Goal: Task Accomplishment & Management: Manage account settings

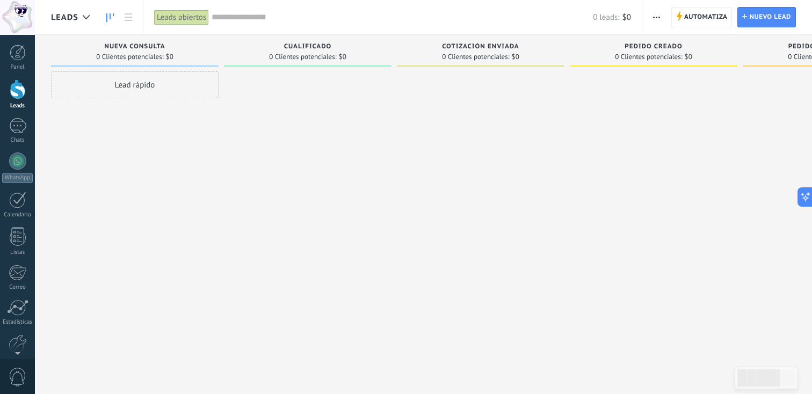
click at [656, 14] on span "button" at bounding box center [656, 17] width 7 height 20
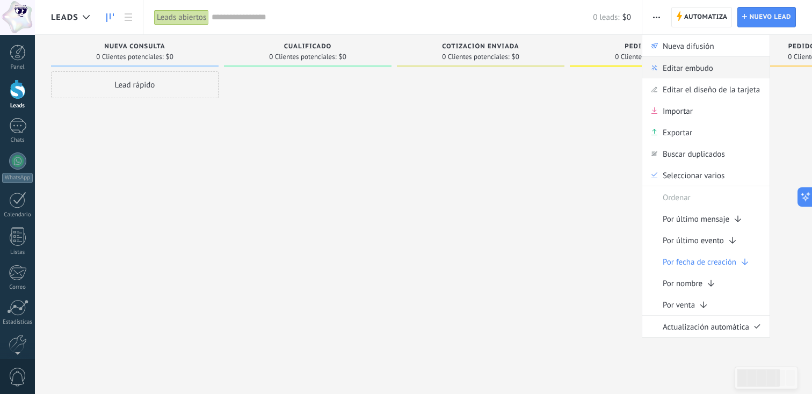
click at [694, 69] on span "Editar embudo" at bounding box center [688, 67] width 50 height 21
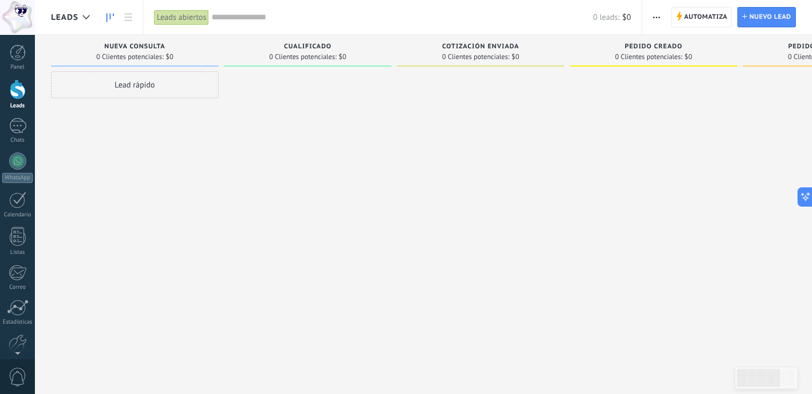
click at [655, 10] on span "button" at bounding box center [656, 17] width 7 height 20
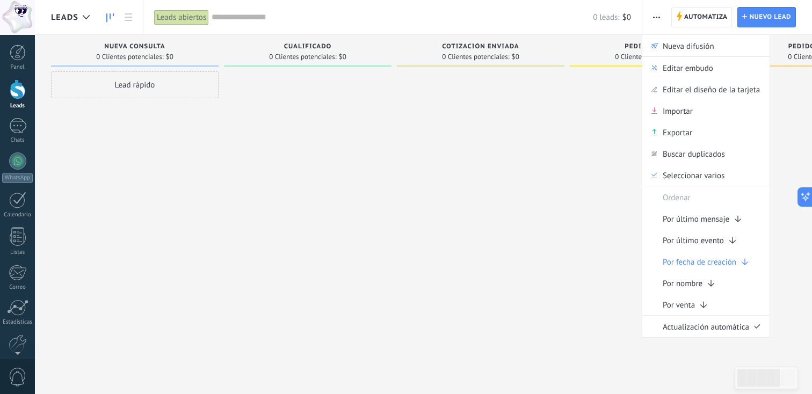
click at [657, 18] on icon "button" at bounding box center [656, 18] width 7 height 2
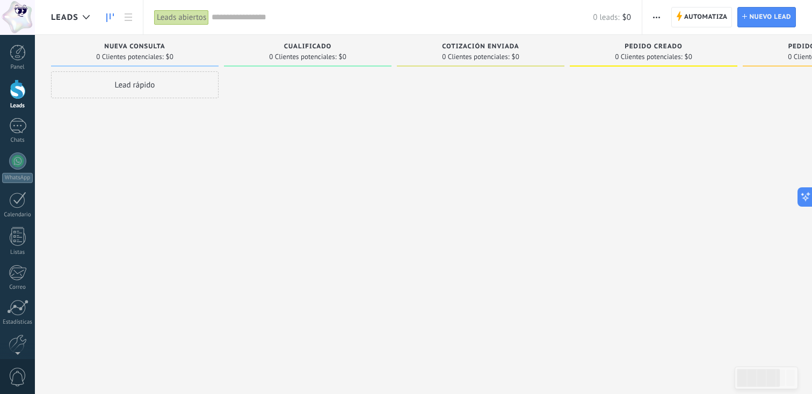
click at [213, 45] on div "Nueva consulta 0 Clientes potenciales: $0" at bounding box center [135, 51] width 168 height 32
click at [244, 46] on div "Cualificado" at bounding box center [307, 47] width 157 height 9
click at [655, 17] on icon "button" at bounding box center [656, 18] width 7 height 2
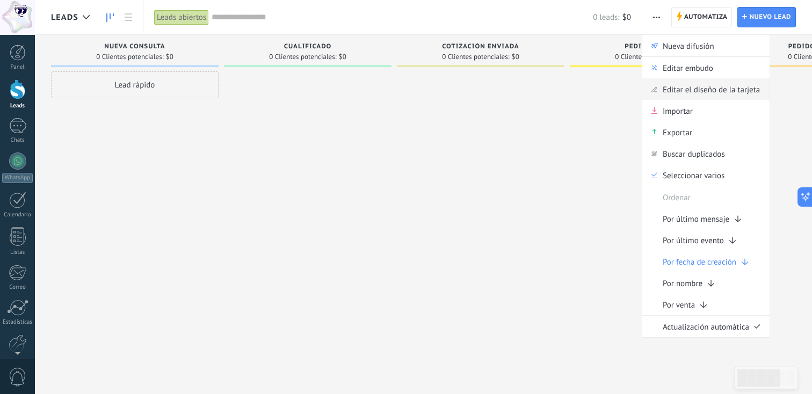
click at [693, 90] on span "Editar el diseño de la tarjeta" at bounding box center [711, 88] width 97 height 21
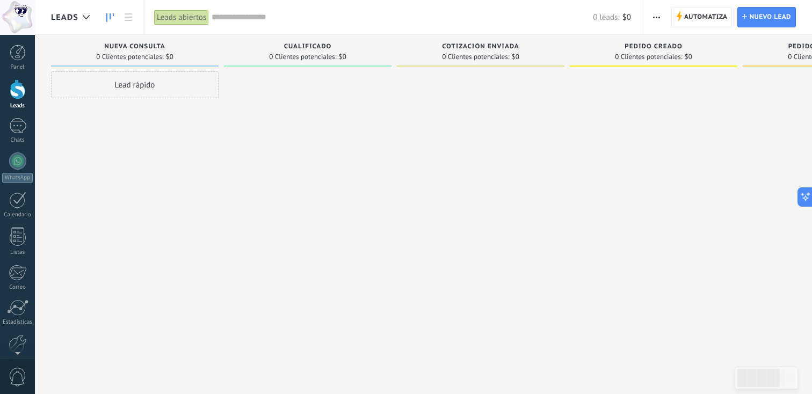
click at [657, 19] on span "button" at bounding box center [656, 17] width 7 height 20
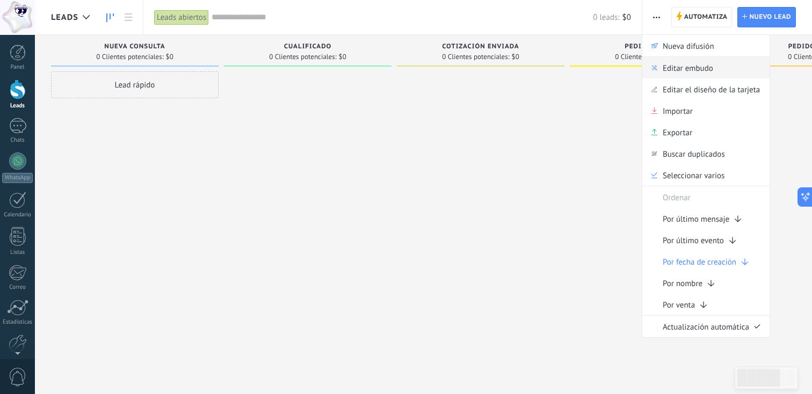
click at [663, 70] on span "Editar embudo" at bounding box center [688, 67] width 50 height 21
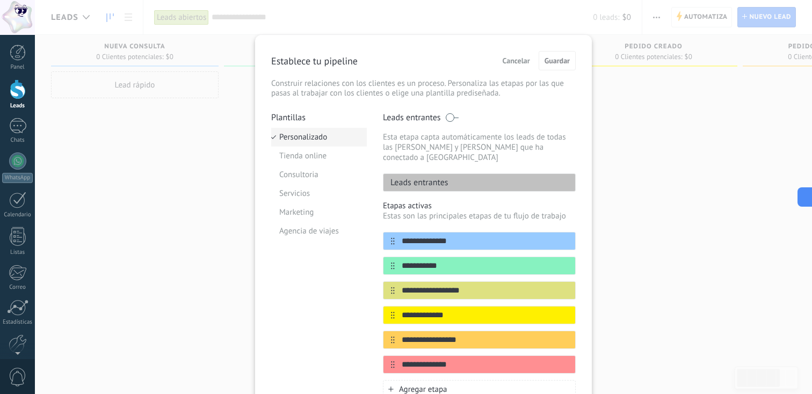
click at [299, 141] on li "Personalizado" at bounding box center [319, 137] width 96 height 19
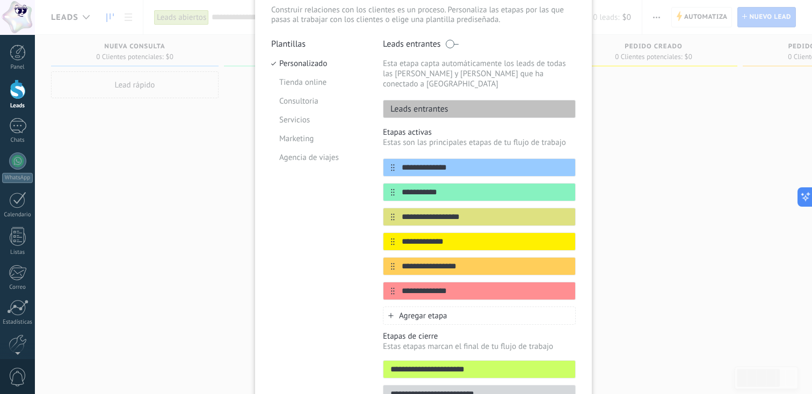
scroll to position [83, 0]
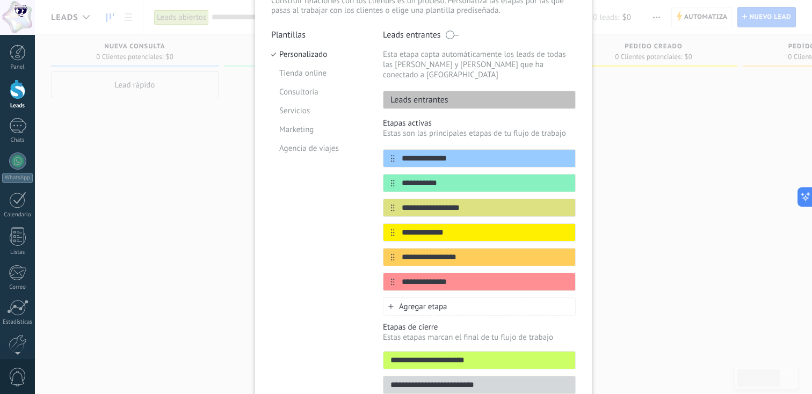
click at [403, 302] on span "Agregar etapa" at bounding box center [423, 307] width 48 height 10
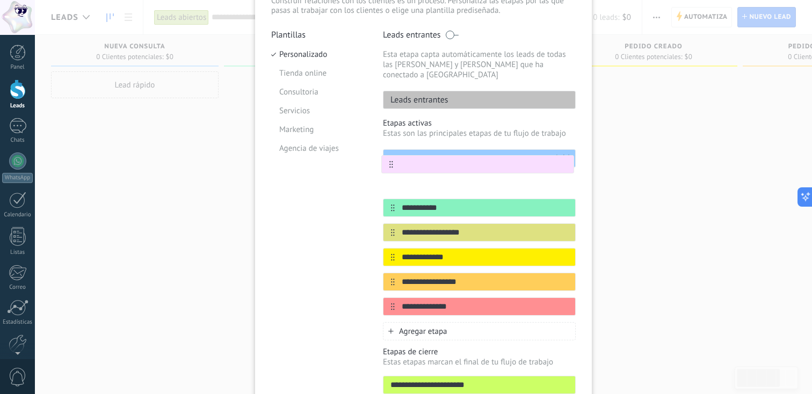
drag, startPoint x: 391, startPoint y: 296, endPoint x: 391, endPoint y: 156, distance: 139.6
click at [391, 156] on div "**********" at bounding box center [479, 232] width 193 height 166
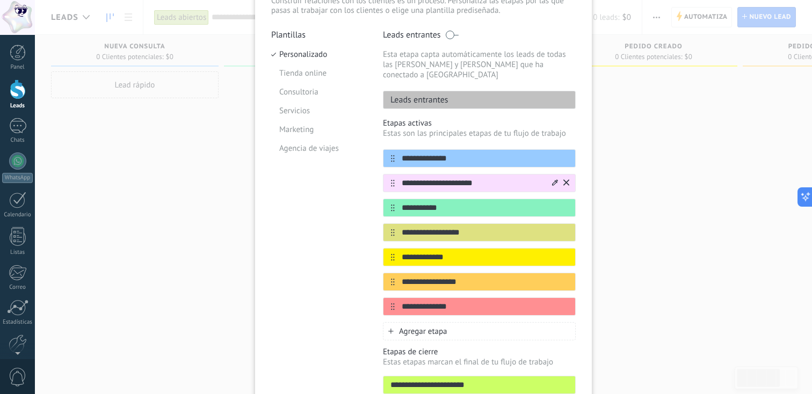
type input "**********"
click at [552, 179] on icon at bounding box center [555, 182] width 6 height 6
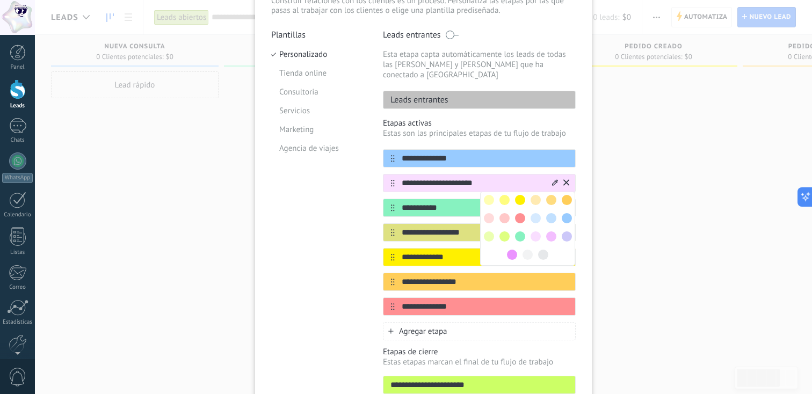
click at [521, 213] on span at bounding box center [520, 218] width 10 height 10
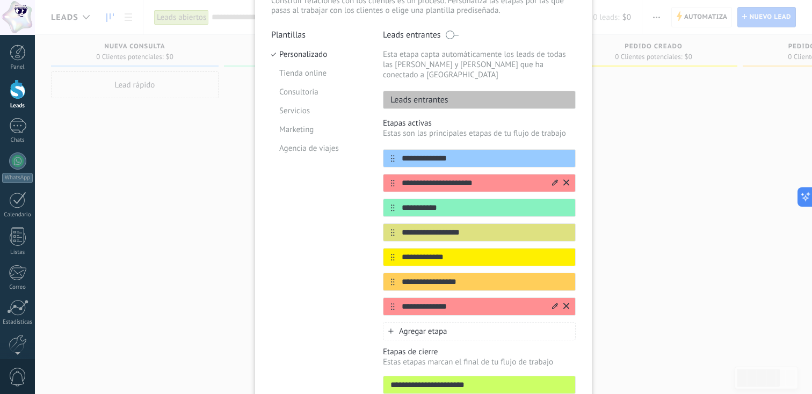
click at [553, 303] on icon at bounding box center [555, 306] width 6 height 6
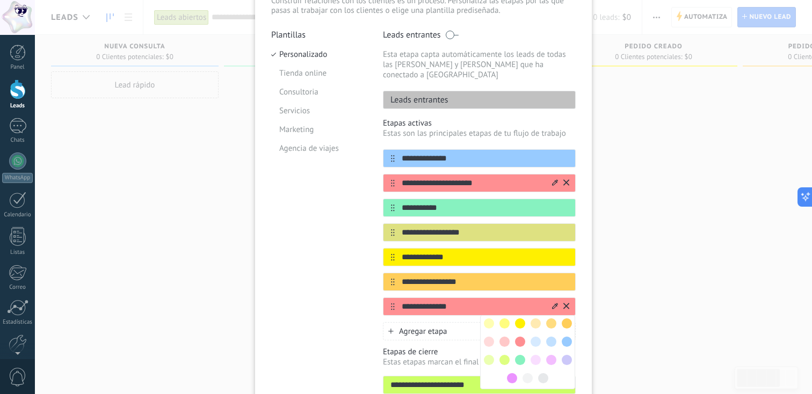
click at [562, 337] on span at bounding box center [567, 342] width 10 height 10
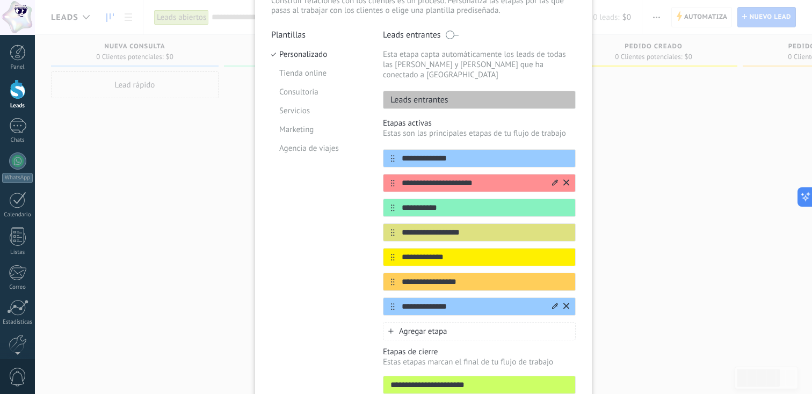
click at [552, 303] on icon at bounding box center [555, 306] width 6 height 6
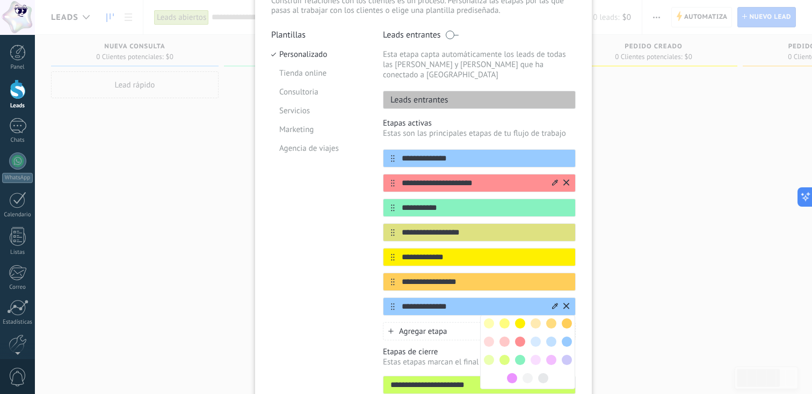
click at [568, 355] on span at bounding box center [567, 360] width 10 height 10
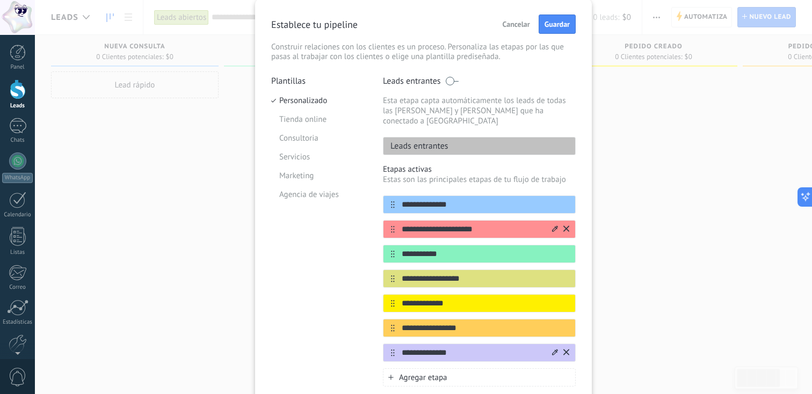
scroll to position [0, 0]
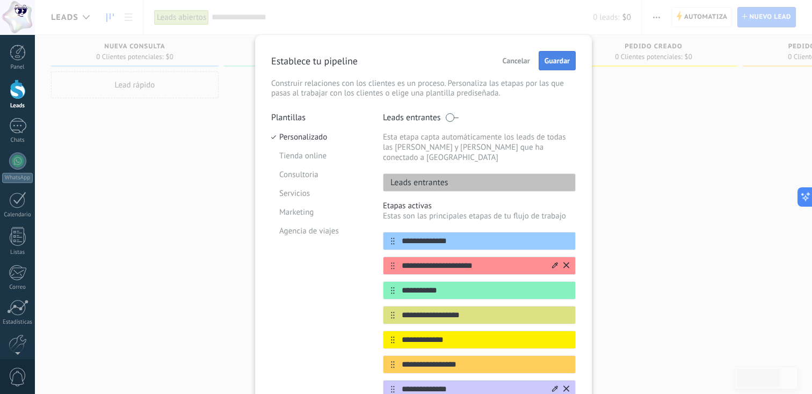
click at [541, 66] on button "Guardar" at bounding box center [557, 60] width 37 height 19
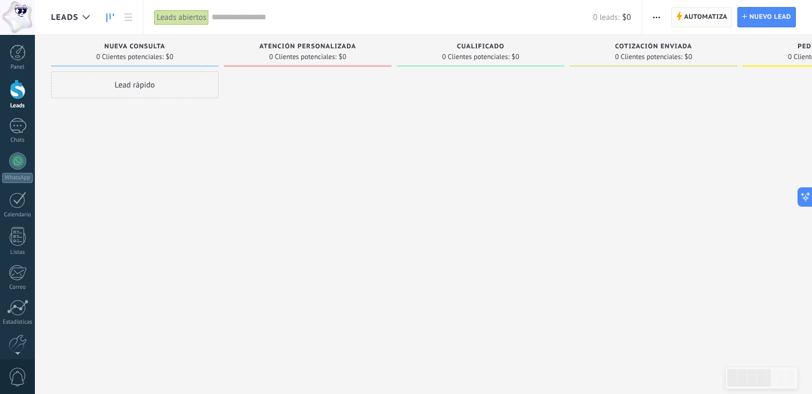
click at [697, 20] on span "Automatiza" at bounding box center [706, 17] width 44 height 19
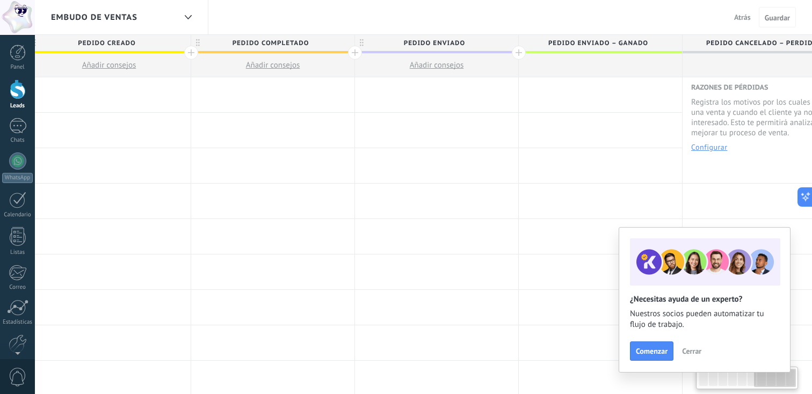
scroll to position [0, 1034]
